Goal: Information Seeking & Learning: Find specific fact

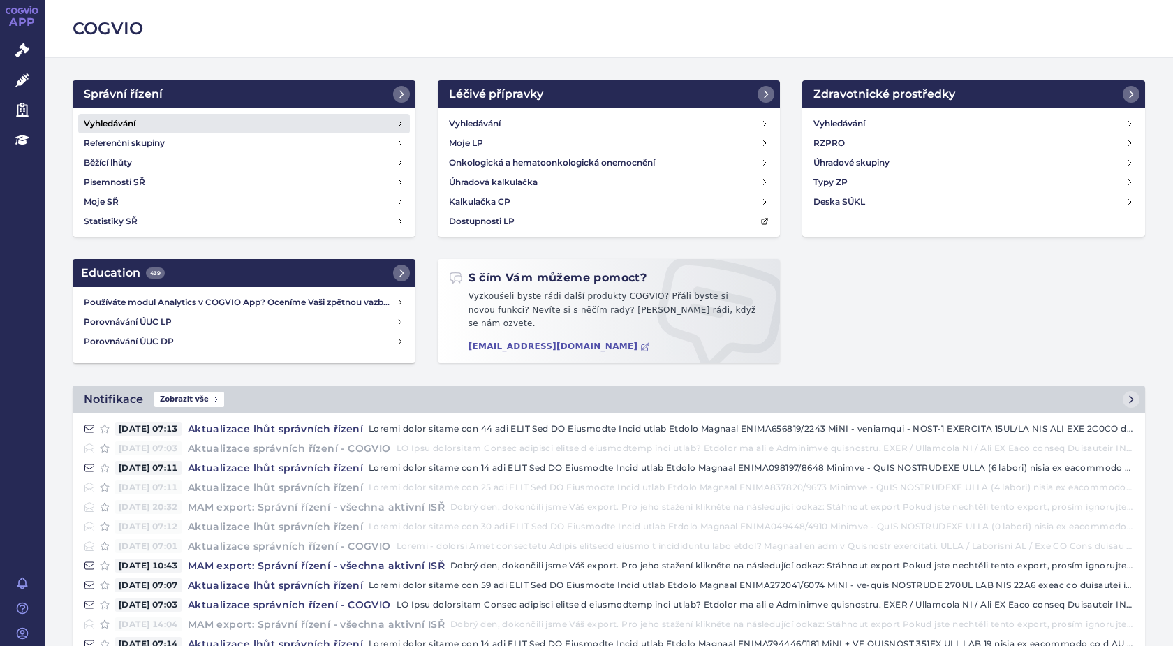
click at [102, 122] on h4 "Vyhledávání" at bounding box center [110, 124] width 52 height 14
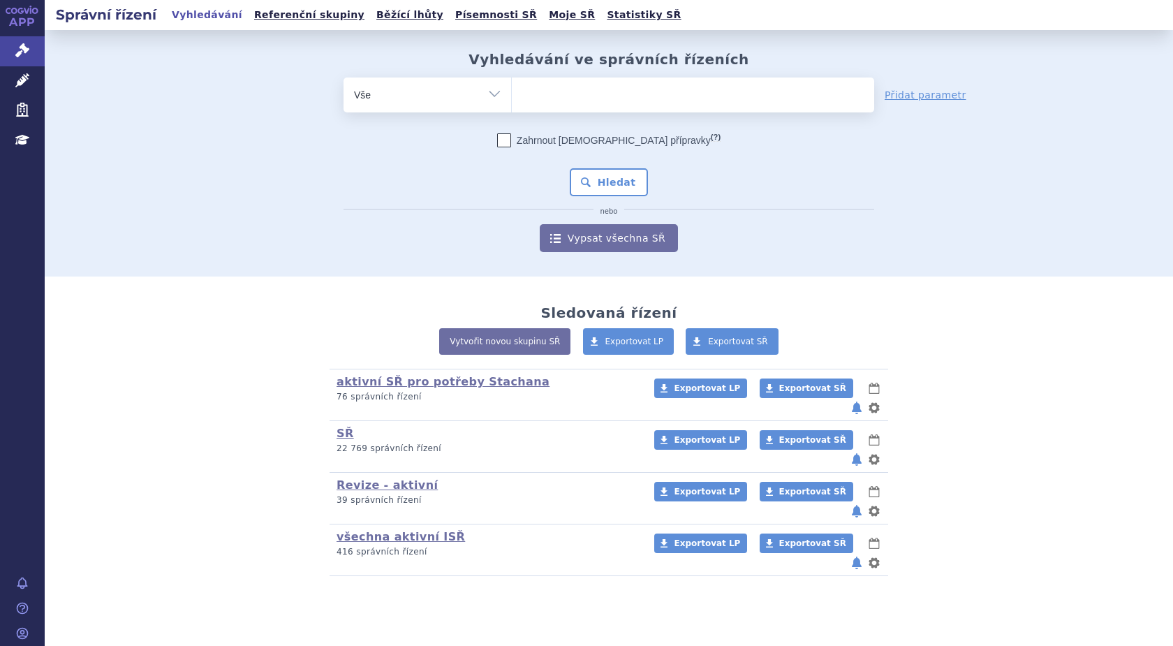
click at [524, 96] on input "search" at bounding box center [526, 92] width 8 height 17
paste input "SUKLS7580/2024"
type input "SUKLS7580/2024"
select select "SUKLS7580/2024"
click at [602, 177] on button "Hledat" at bounding box center [609, 182] width 79 height 28
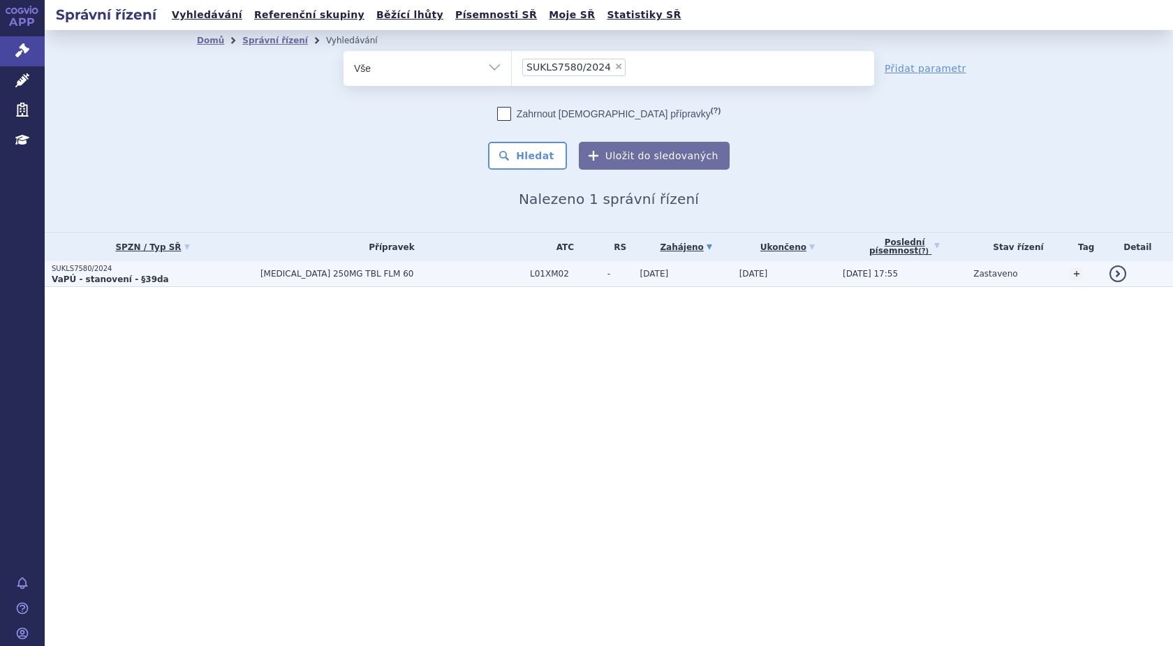
drag, startPoint x: 94, startPoint y: 276, endPoint x: 112, endPoint y: 282, distance: 19.0
click at [93, 277] on strong "VaPÚ - stanovení - §39da" at bounding box center [110, 279] width 117 height 10
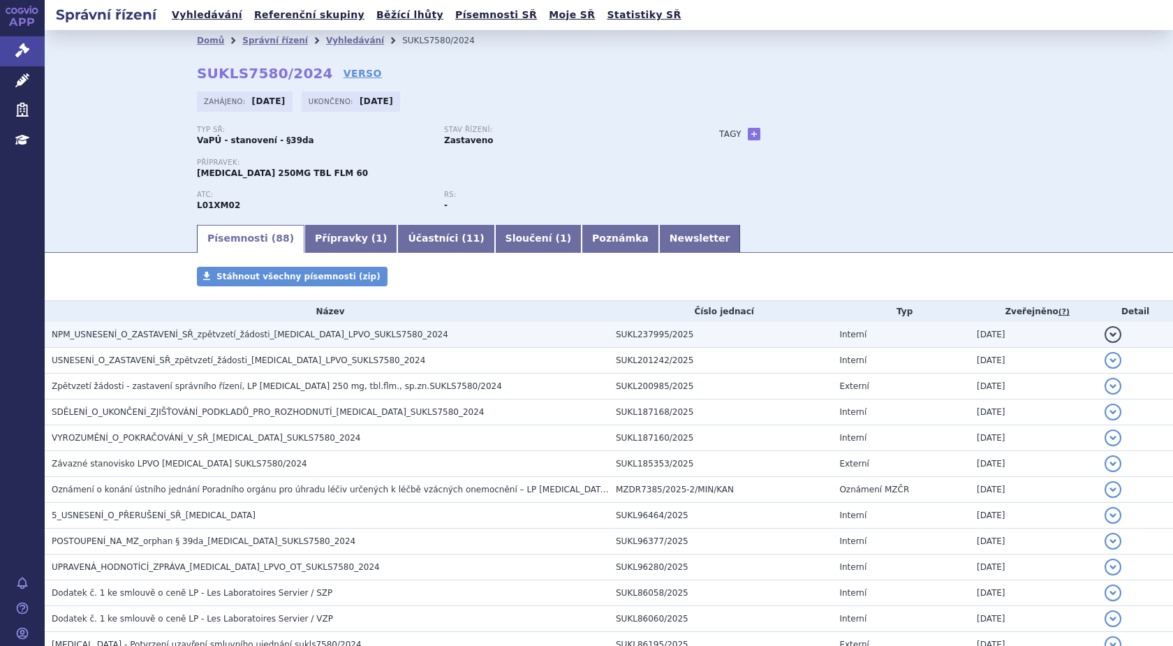
click at [236, 334] on span "NPM_USNESENÍ_O_ZASTAVENÍ_SŘ_zpětvzetí_žádosti_[MEDICAL_DATA]_LPVO_SUKLS7580_2024" at bounding box center [250, 334] width 396 height 10
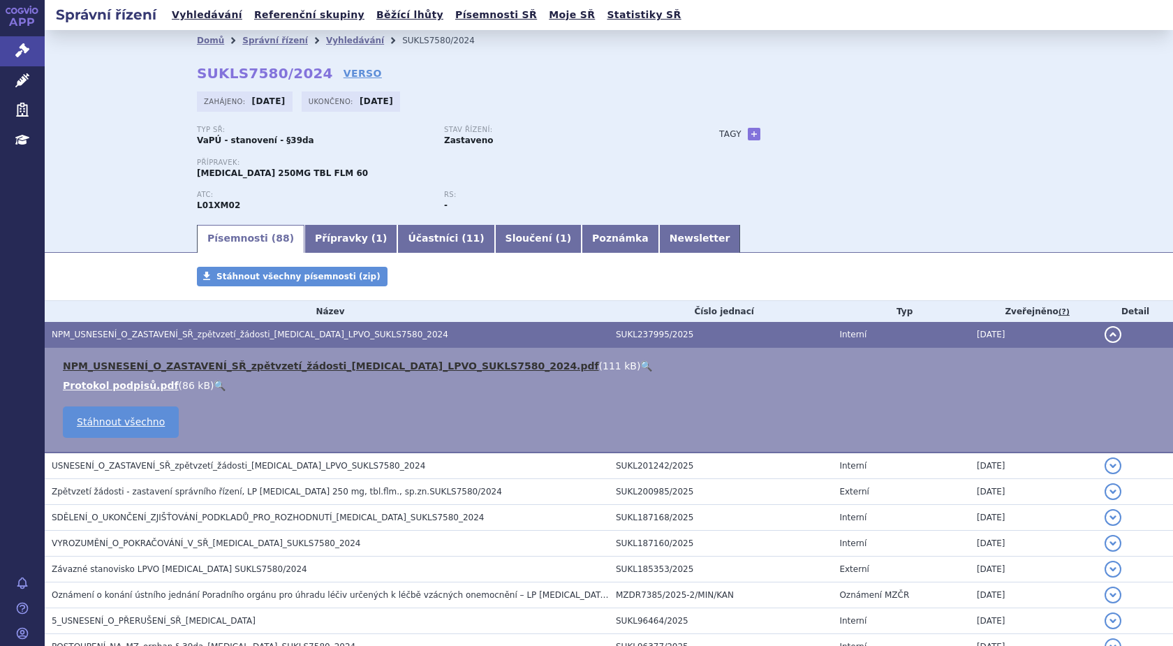
click at [250, 361] on link "NPM_USNESENÍ_O_ZASTAVENÍ_SŘ_zpětvzetí_žádosti_[MEDICAL_DATA]_LPVO_SUKLS7580_202…" at bounding box center [331, 365] width 536 height 11
